Goal: Task Accomplishment & Management: Use online tool/utility

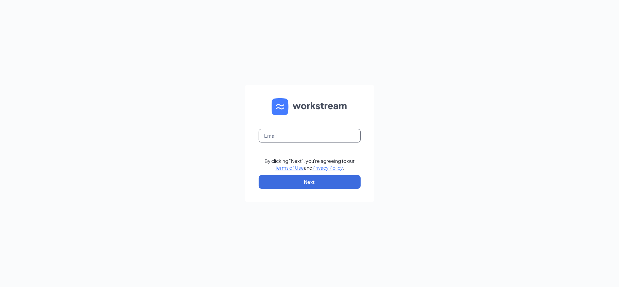
drag, startPoint x: 294, startPoint y: 134, endPoint x: 297, endPoint y: 136, distance: 3.6
click at [294, 134] on input "text" at bounding box center [310, 136] width 102 height 14
type input "[EMAIL_ADDRESS][DOMAIN_NAME]"
click at [311, 180] on button "Next" at bounding box center [310, 182] width 102 height 14
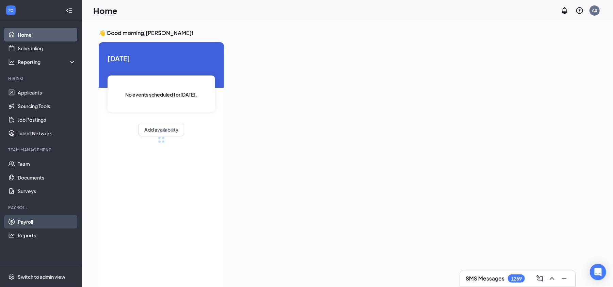
click at [33, 219] on link "Payroll" at bounding box center [47, 222] width 58 height 14
